Goal: Transaction & Acquisition: Purchase product/service

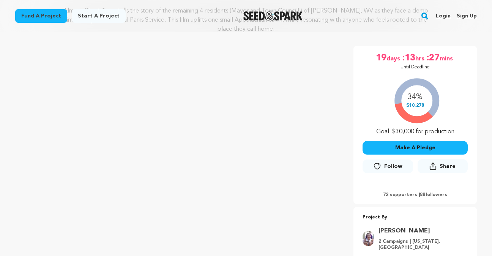
scroll to position [127, 0]
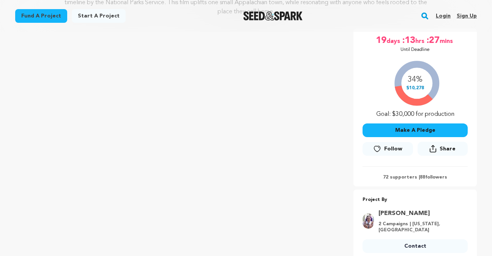
click at [382, 131] on button "Make A Pledge" at bounding box center [415, 130] width 105 height 14
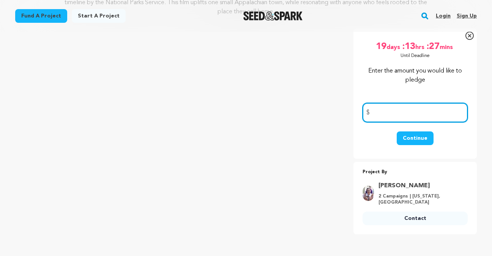
click at [388, 117] on input "number" at bounding box center [415, 112] width 105 height 19
click at [386, 114] on input "25" at bounding box center [415, 112] width 105 height 19
type input "30"
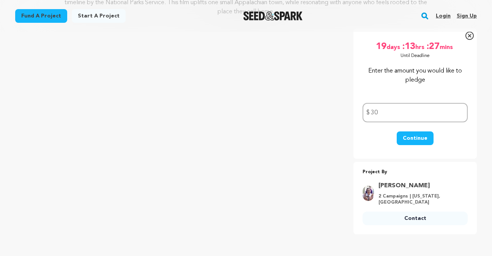
click at [404, 137] on button "Continue" at bounding box center [415, 138] width 37 height 14
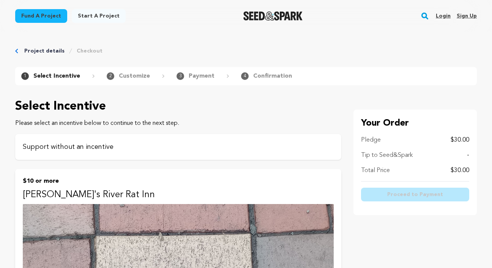
click at [199, 142] on p "Support without an incentive" at bounding box center [178, 146] width 311 height 11
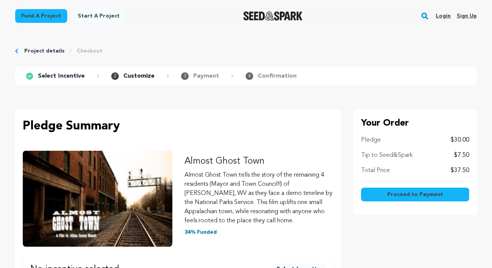
click at [25, 48] on link "Project details" at bounding box center [44, 51] width 40 height 8
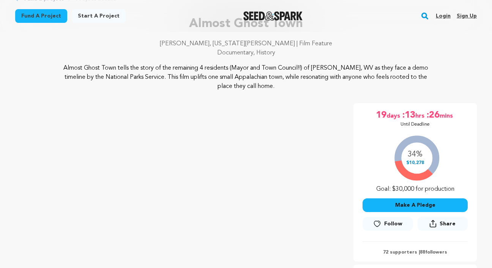
scroll to position [91, 0]
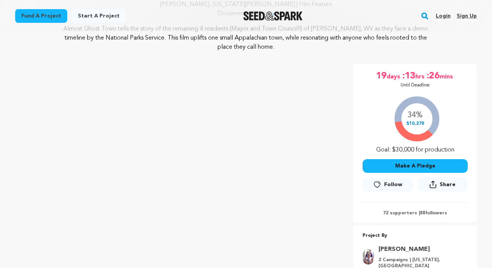
click at [399, 169] on button "Make A Pledge" at bounding box center [415, 166] width 105 height 14
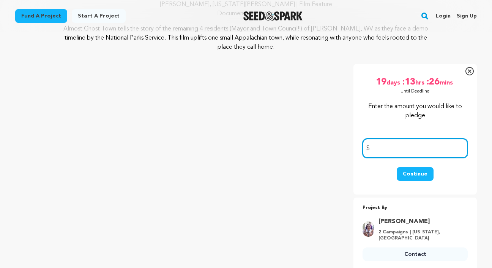
click at [392, 147] on input "number" at bounding box center [415, 147] width 105 height 19
type input "25"
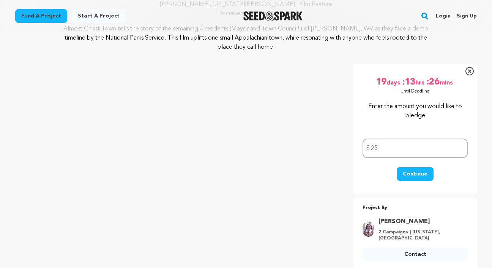
click at [413, 179] on button "Continue" at bounding box center [415, 174] width 37 height 14
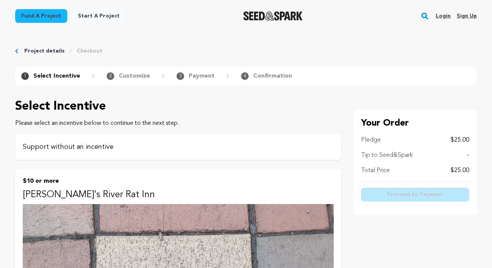
click at [302, 151] on p "Support without an incentive" at bounding box center [178, 146] width 311 height 11
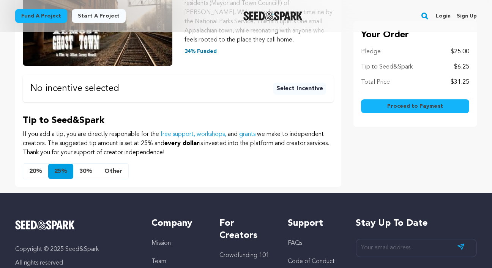
scroll to position [182, 0]
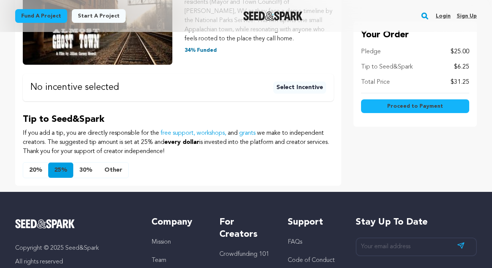
click at [33, 169] on button "20%" at bounding box center [35, 169] width 25 height 15
click at [385, 106] on button "Proceed to Payment" at bounding box center [415, 106] width 108 height 14
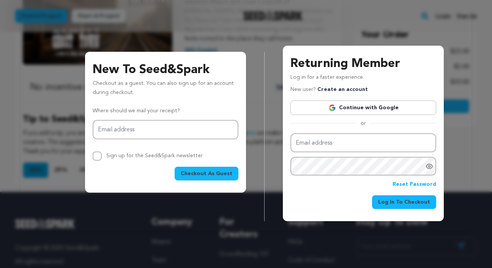
click at [344, 108] on link "Continue with Google" at bounding box center [364, 107] width 146 height 14
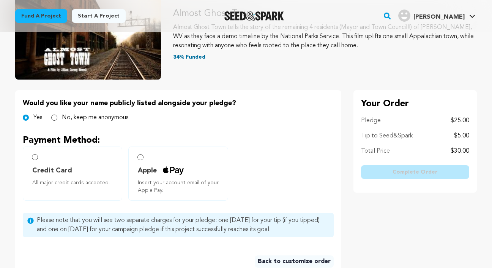
scroll to position [129, 0]
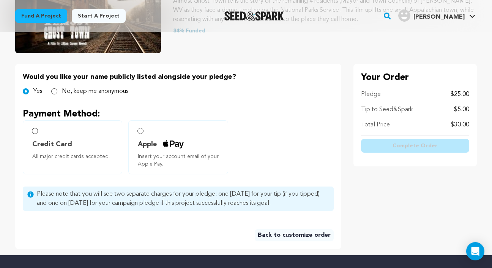
click at [36, 133] on input "Credit Card All major credit cards accepted." at bounding box center [35, 131] width 6 height 6
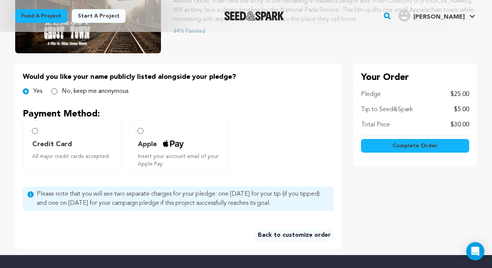
radio input "false"
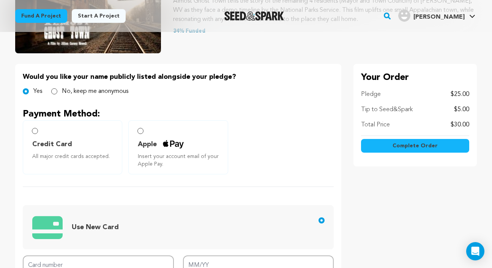
click at [35, 131] on input "Credit Card All major credit cards accepted." at bounding box center [35, 131] width 6 height 6
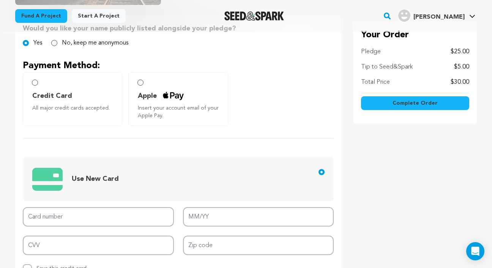
scroll to position [197, 0]
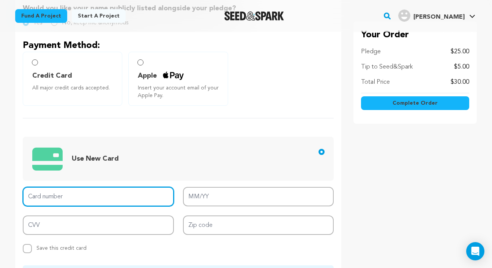
click at [49, 193] on input "Card number" at bounding box center [98, 196] width 151 height 19
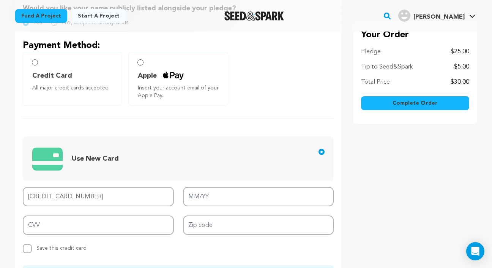
type input "4117 7440 9276 9533"
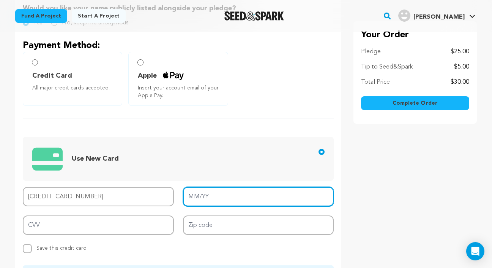
type input "01/29"
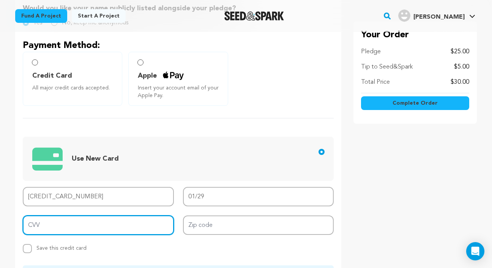
type input "033"
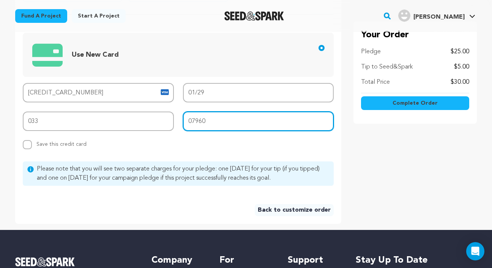
scroll to position [302, 0]
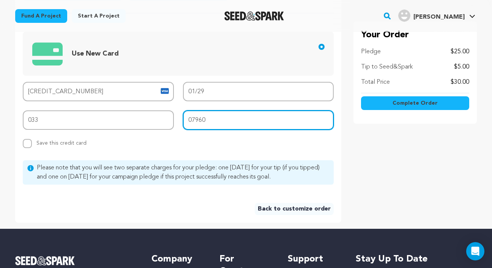
type input "07960"
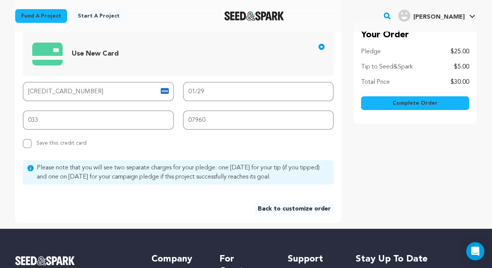
click at [383, 104] on button "Complete Order" at bounding box center [415, 103] width 108 height 14
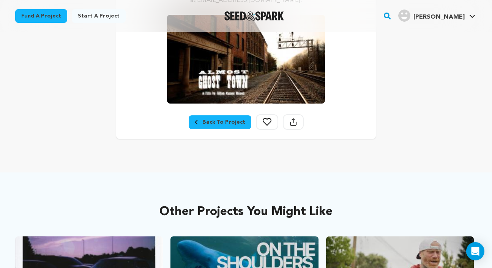
scroll to position [225, 0]
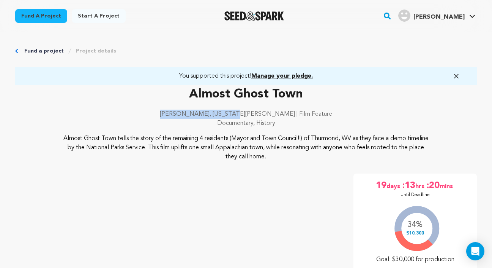
drag, startPoint x: 195, startPoint y: 113, endPoint x: 260, endPoint y: 113, distance: 65.0
click at [260, 113] on p "[PERSON_NAME], [US_STATE][PERSON_NAME] | Film Feature" at bounding box center [246, 113] width 462 height 9
click at [259, 113] on p "[PERSON_NAME], [US_STATE][PERSON_NAME] | Film Feature" at bounding box center [246, 113] width 462 height 9
drag, startPoint x: 260, startPoint y: 113, endPoint x: 193, endPoint y: 114, distance: 67.6
click at [193, 114] on p "[PERSON_NAME], [US_STATE][PERSON_NAME] | Film Feature" at bounding box center [246, 113] width 462 height 9
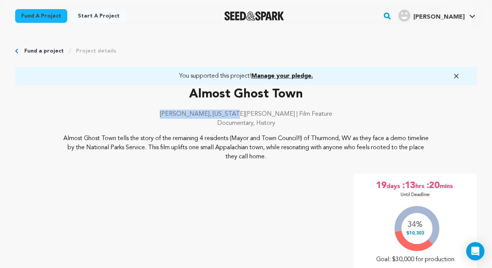
copy p "[PERSON_NAME], [US_STATE][PERSON_NAME]"
